Goal: Information Seeking & Learning: Understand process/instructions

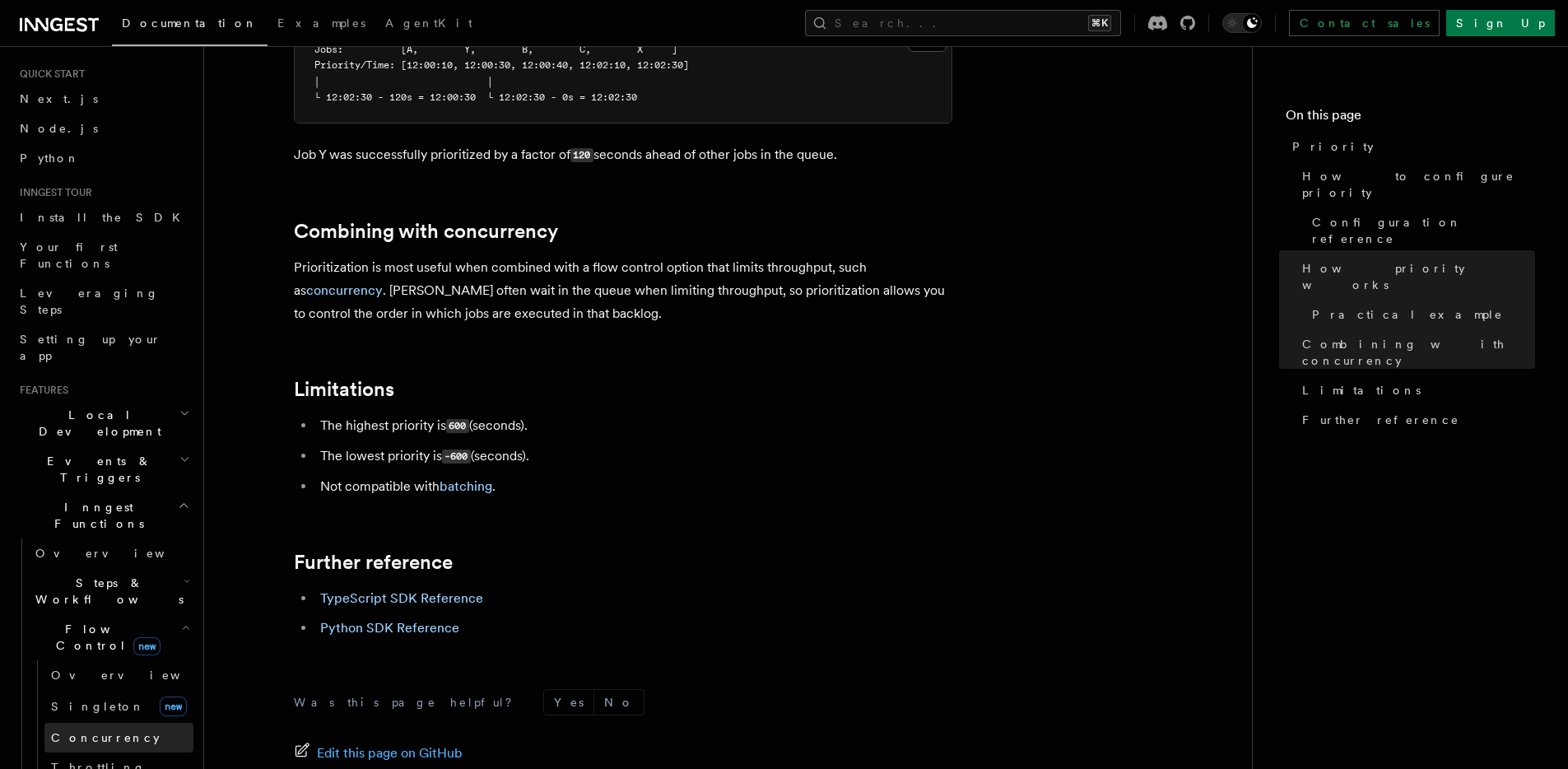
scroll to position [147, 0]
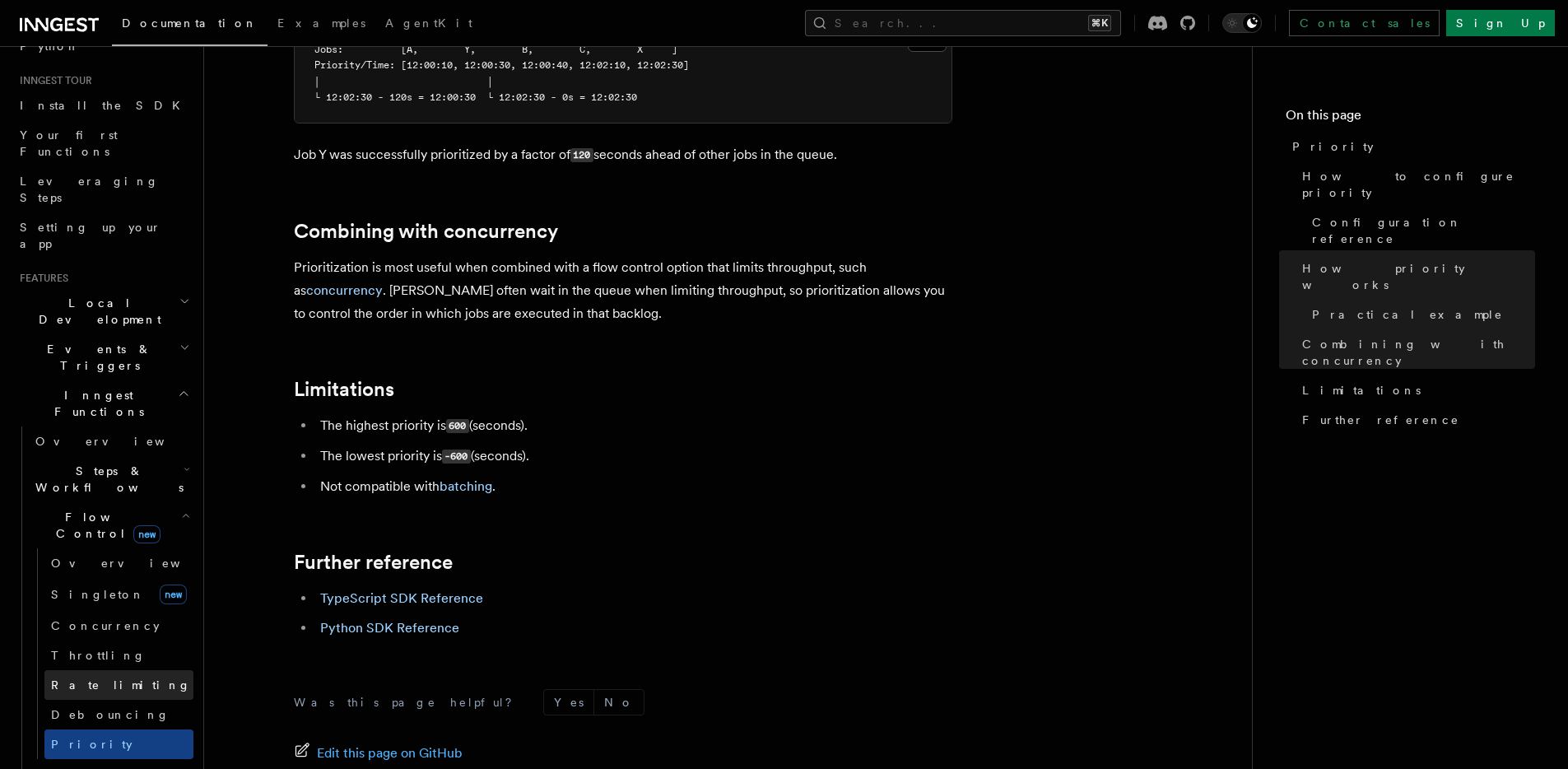
click at [95, 678] on span "Rate limiting" at bounding box center [120, 685] width 140 height 13
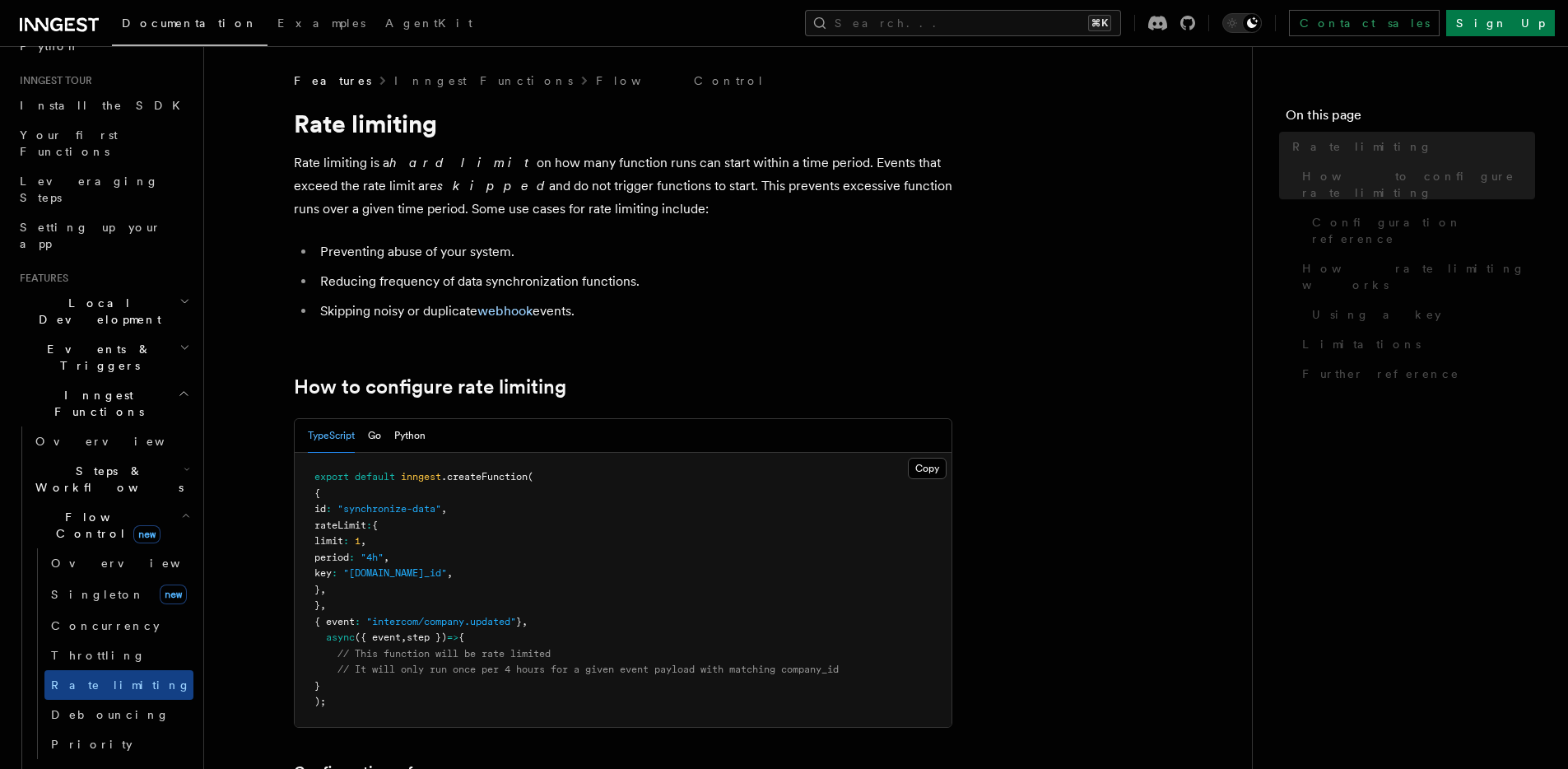
click at [94, 700] on link "Debouncing" at bounding box center [119, 715] width 149 height 30
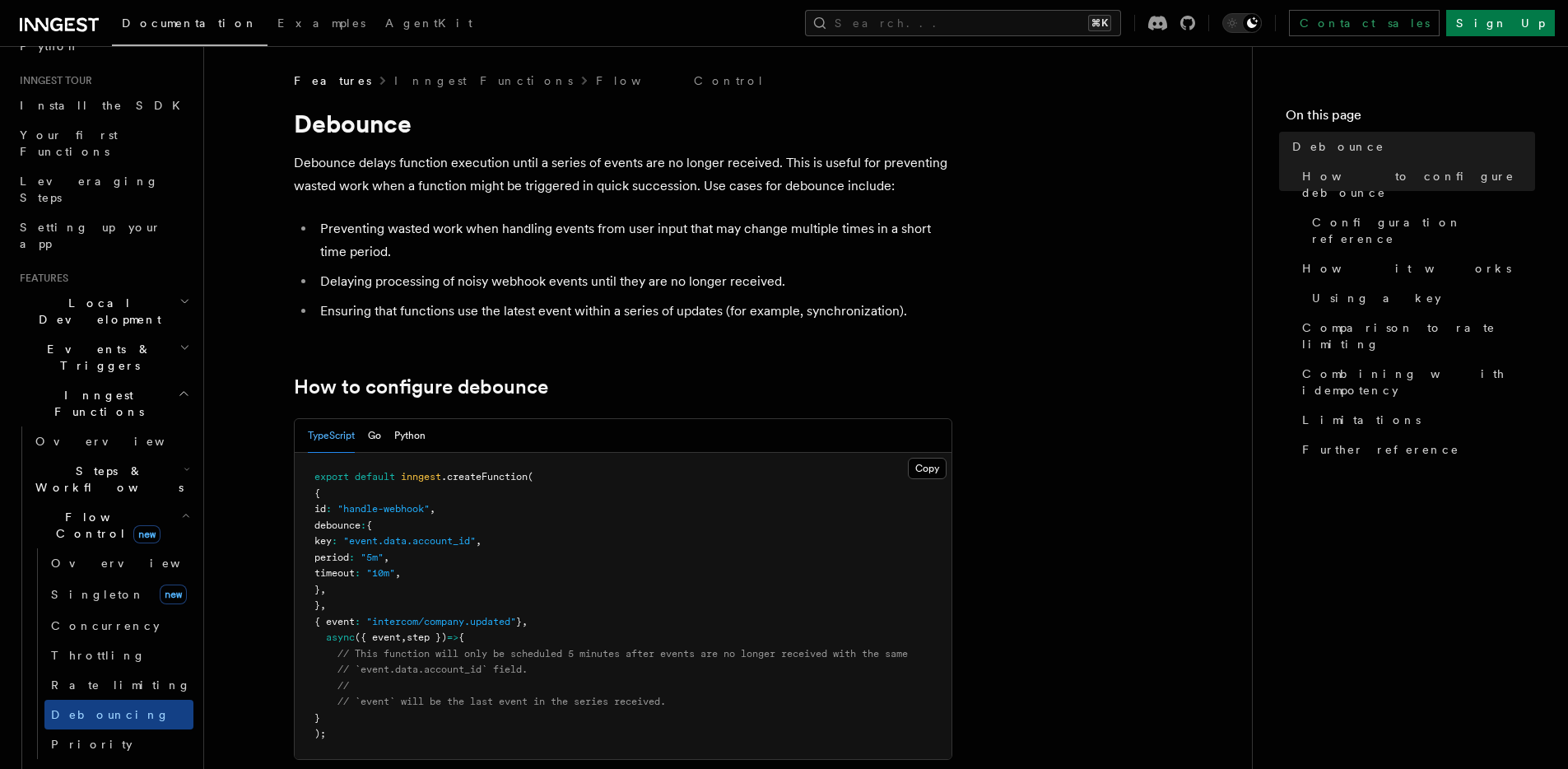
scroll to position [353, 0]
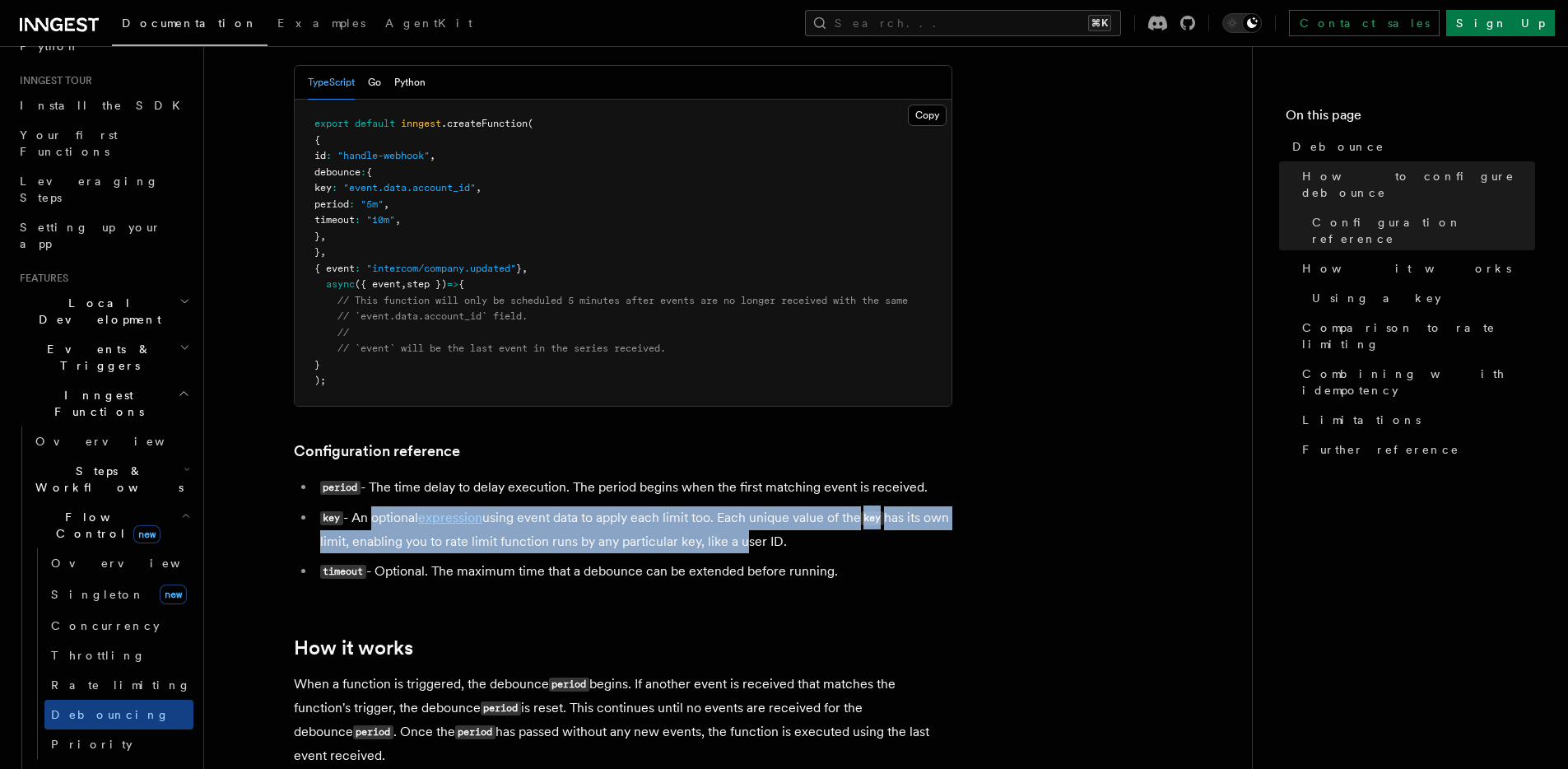
drag, startPoint x: 413, startPoint y: 523, endPoint x: 770, endPoint y: 544, distance: 357.6
click at [770, 544] on li "key - An optional expression using event data to apply each limit too. Each uni…" at bounding box center [633, 529] width 637 height 47
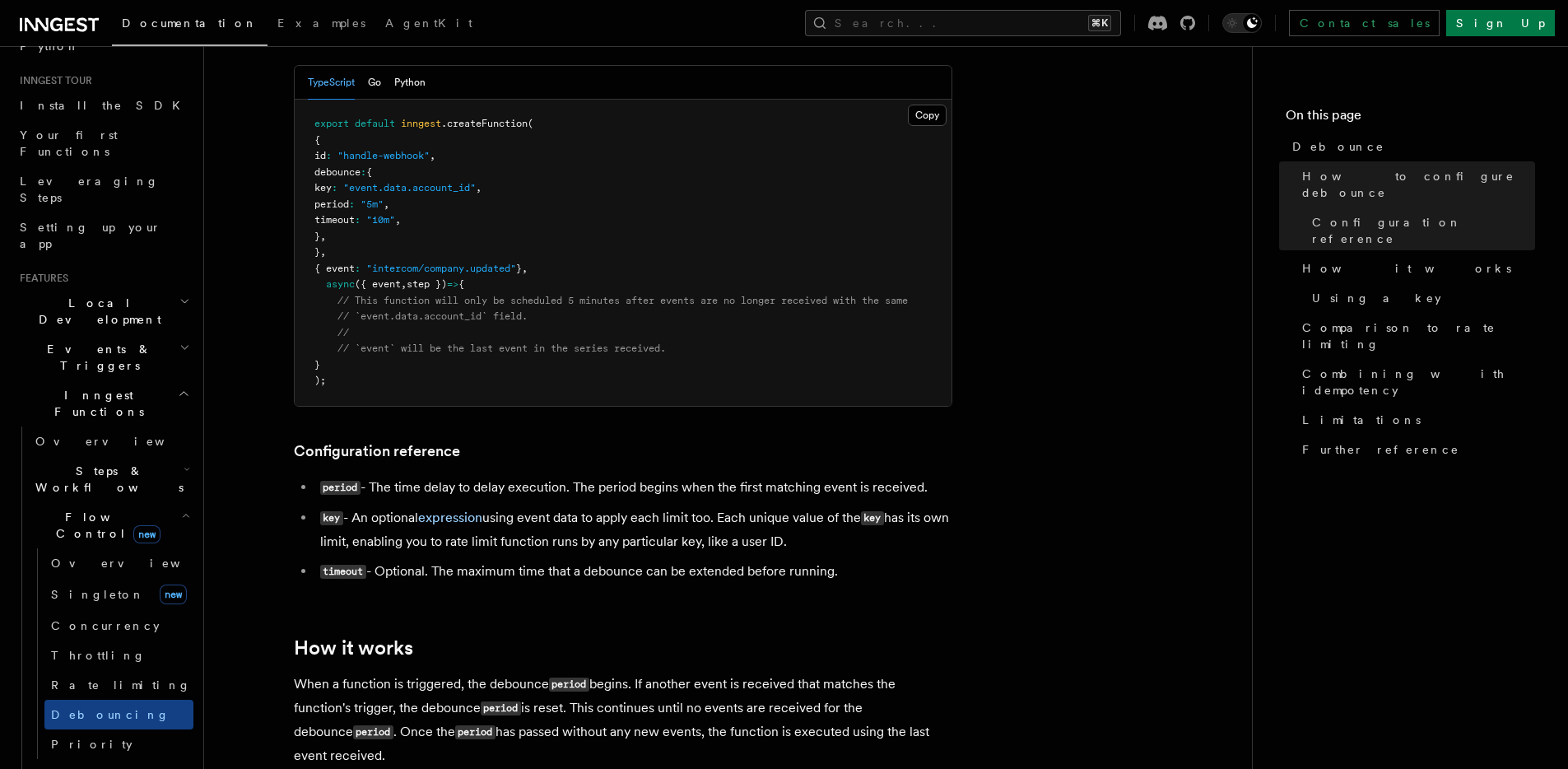
click at [849, 542] on li "key - An optional expression using event data to apply each limit too. Each uni…" at bounding box center [633, 529] width 637 height 47
drag, startPoint x: 645, startPoint y: 532, endPoint x: 350, endPoint y: 524, distance: 295.1
click at [350, 524] on li "key - An optional expression using event data to apply each limit too. Each uni…" at bounding box center [633, 529] width 637 height 47
click at [411, 497] on li "period - The time delay to delay execution. The period begins when the first ma…" at bounding box center [633, 488] width 637 height 24
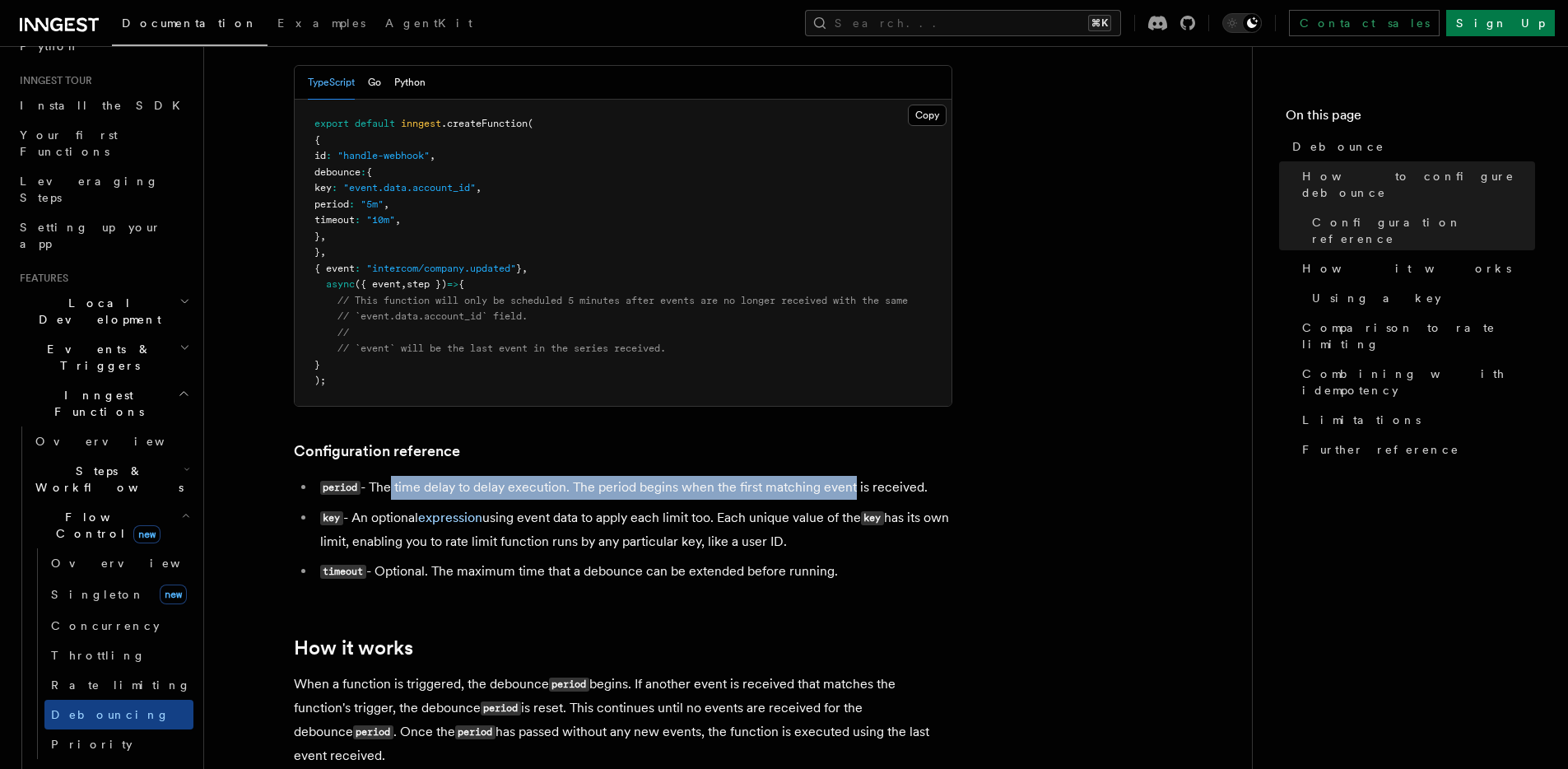
drag, startPoint x: 390, startPoint y: 480, endPoint x: 848, endPoint y: 499, distance: 458.4
click at [848, 499] on li "period - The time delay to delay execution. The period begins when the first ma…" at bounding box center [633, 488] width 637 height 24
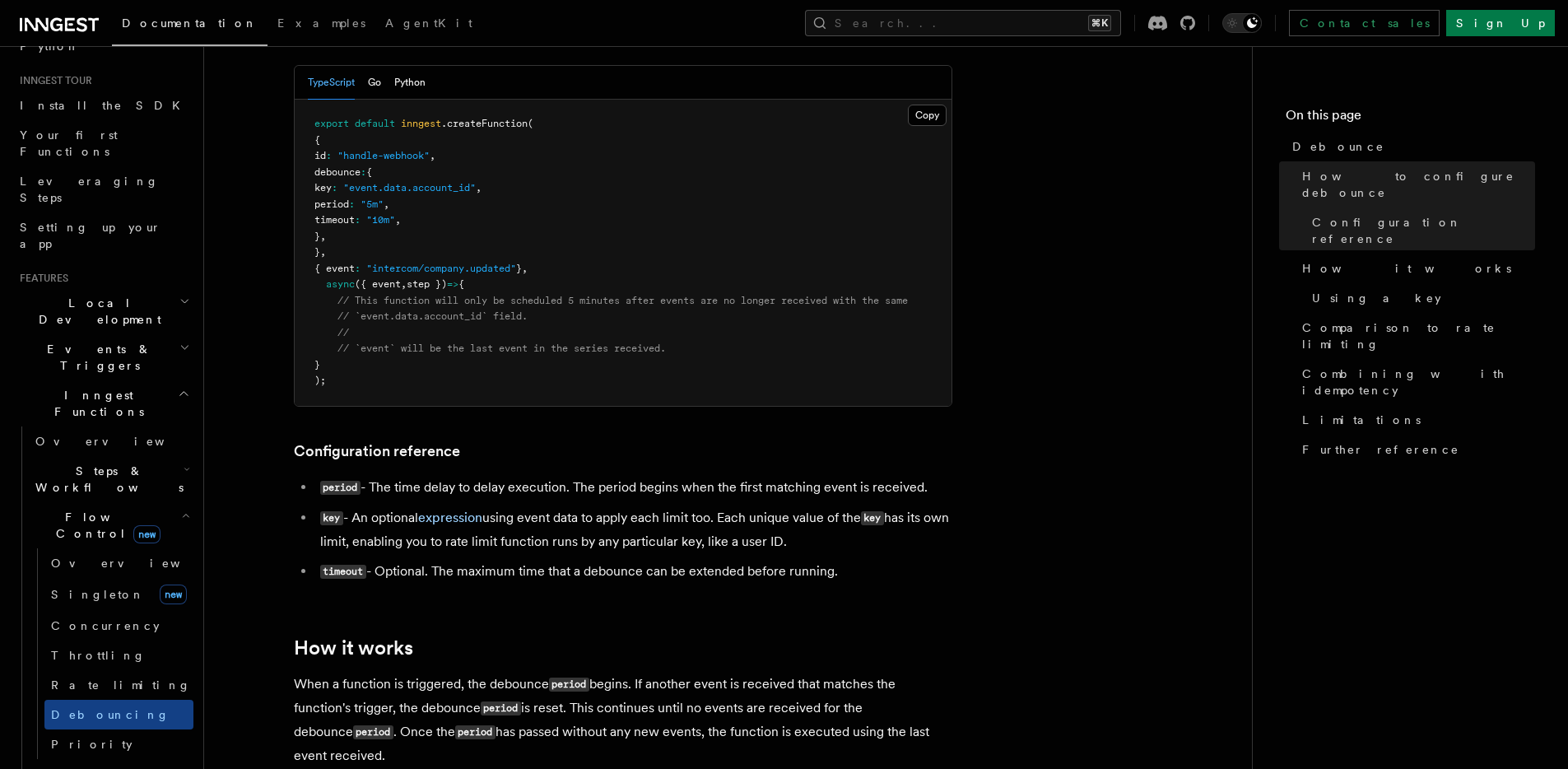
drag, startPoint x: 867, startPoint y: 568, endPoint x: 379, endPoint y: 570, distance: 488.0
click at [378, 569] on li "timeout - Optional. The maximum time that a debounce can be extended before run…" at bounding box center [633, 571] width 637 height 24
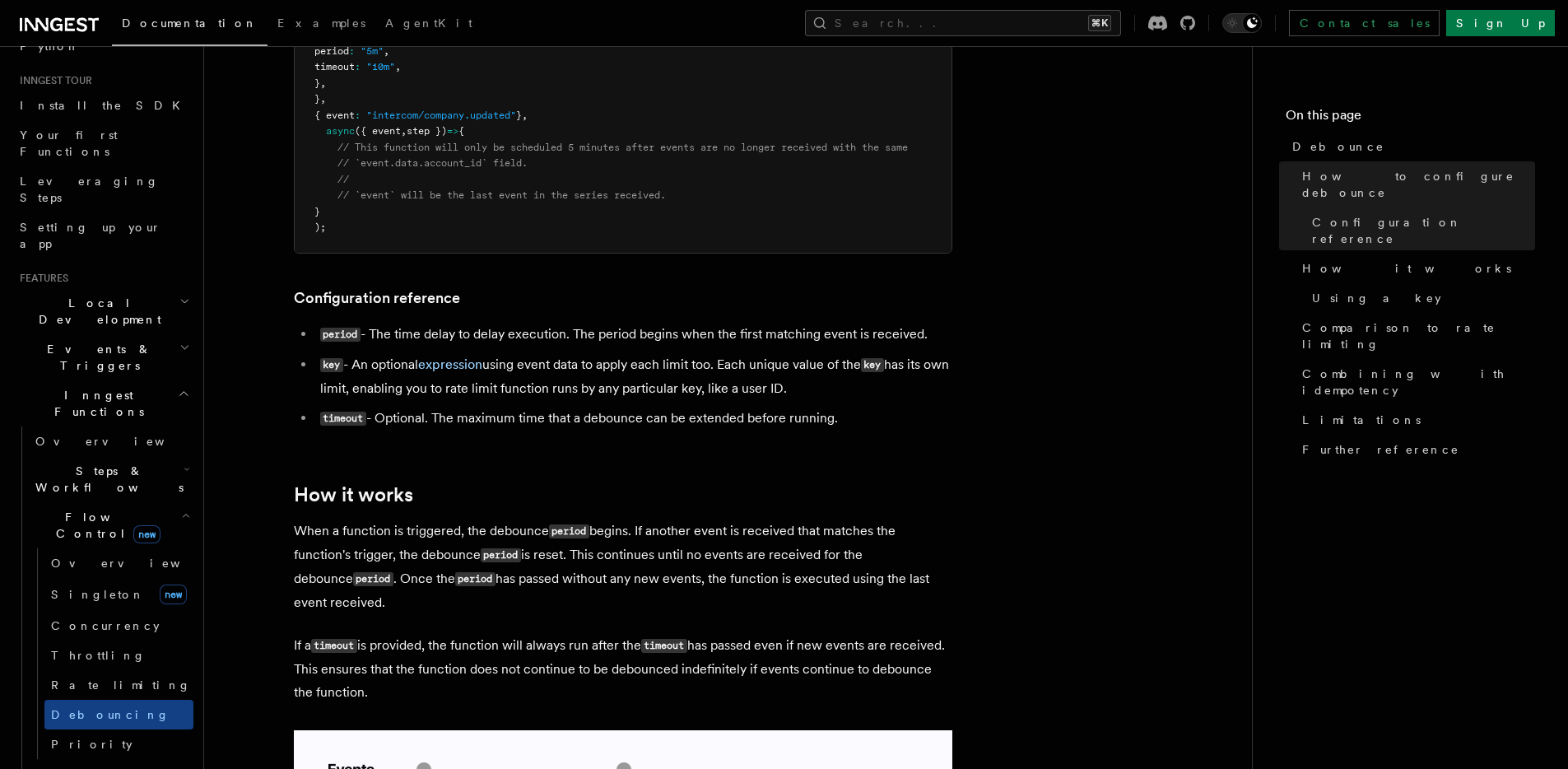
click at [611, 572] on p "When a function is triggered, the debounce period begins. If another event is r…" at bounding box center [623, 567] width 659 height 95
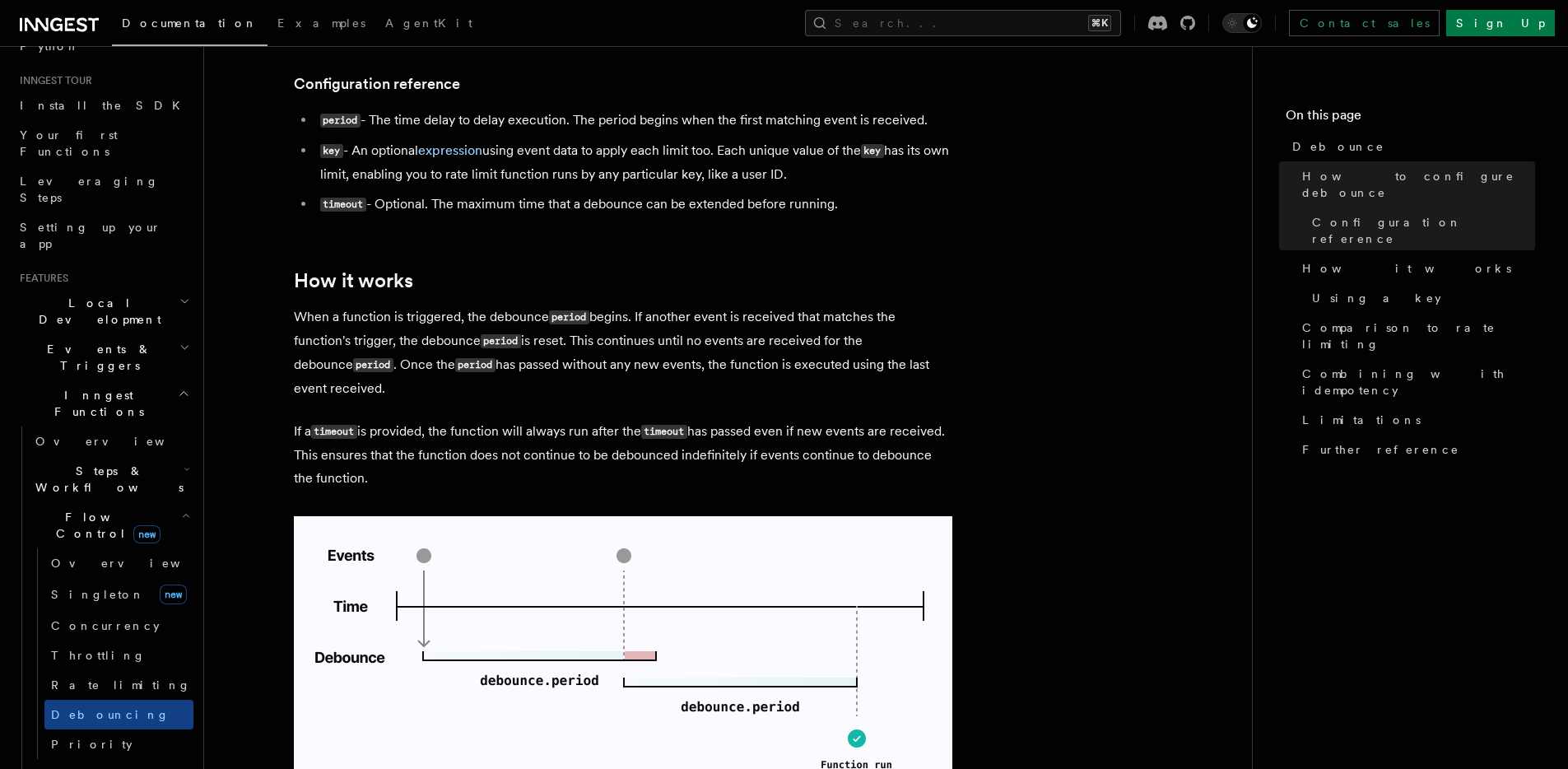
scroll to position [740, 0]
